Goal: Task Accomplishment & Management: Use online tool/utility

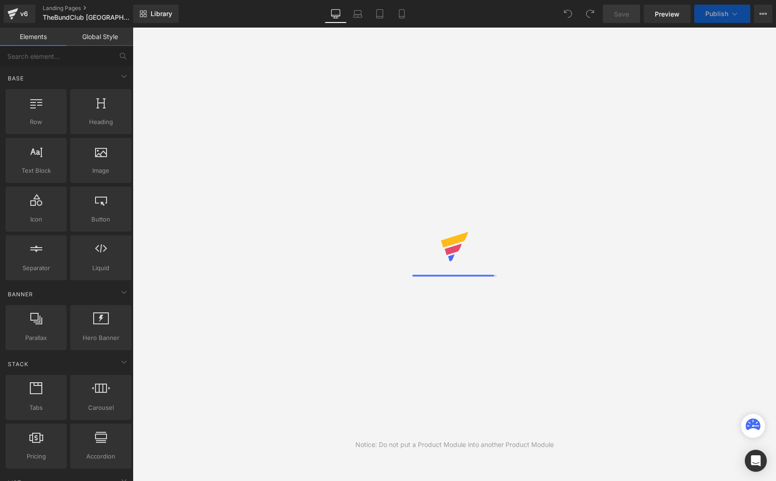
click at [760, 15] on icon at bounding box center [762, 13] width 7 height 7
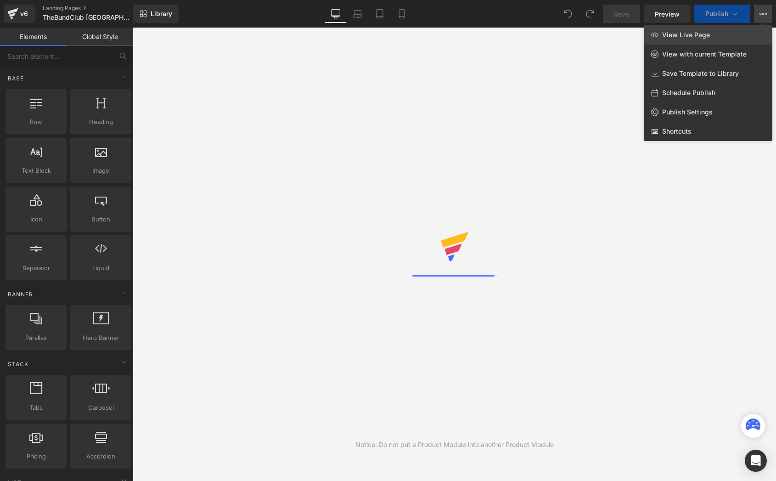
click at [690, 38] on span "View Live Page" at bounding box center [686, 35] width 48 height 8
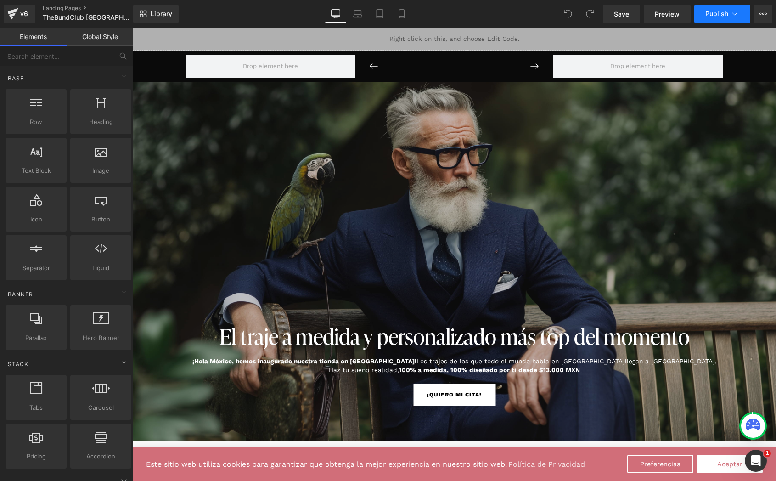
click at [717, 15] on span "Publish" at bounding box center [716, 13] width 23 height 7
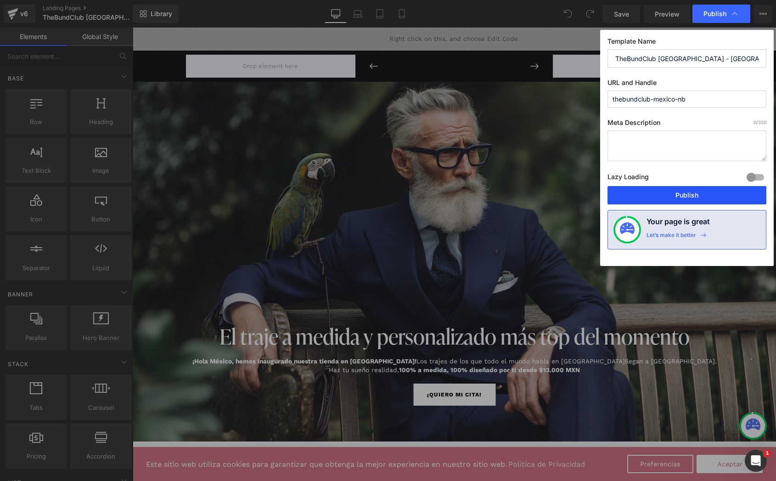
click at [658, 196] on button "Publish" at bounding box center [686, 195] width 159 height 18
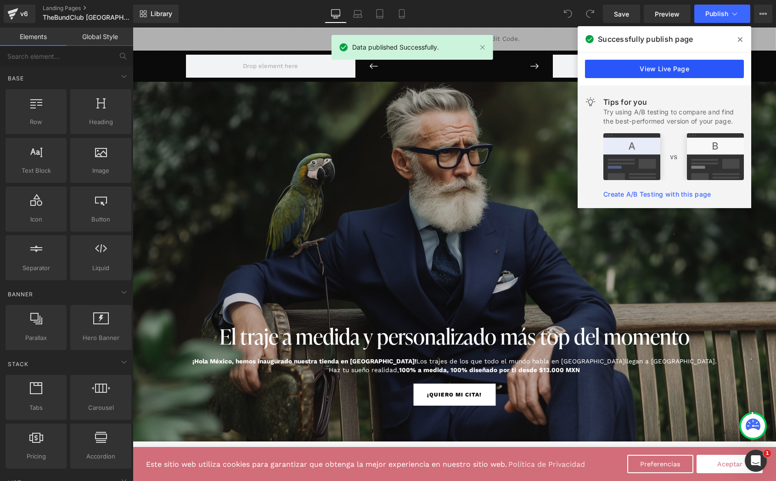
click at [697, 73] on link "View Live Page" at bounding box center [664, 69] width 159 height 18
